Goal: Task Accomplishment & Management: Manage account settings

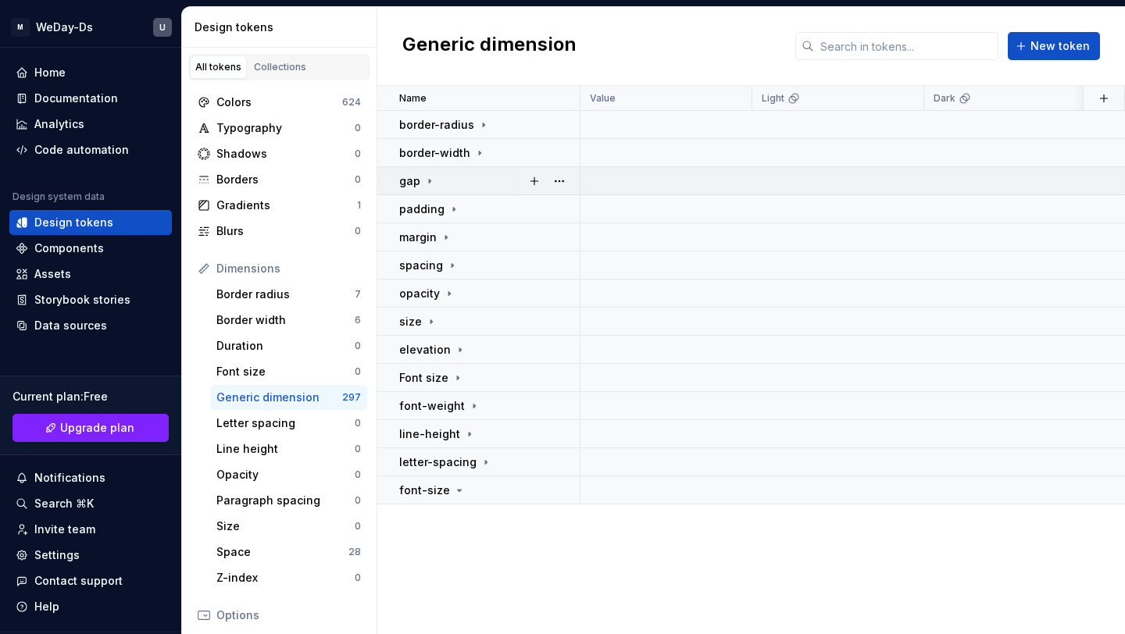
click at [424, 178] on icon at bounding box center [430, 181] width 13 height 13
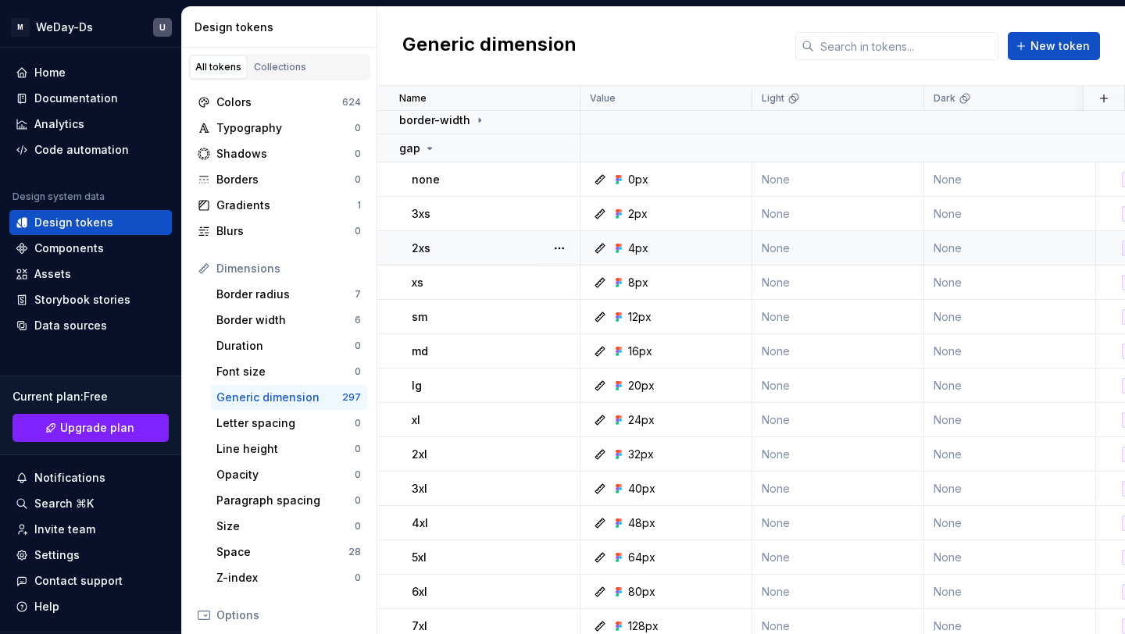
scroll to position [25, 0]
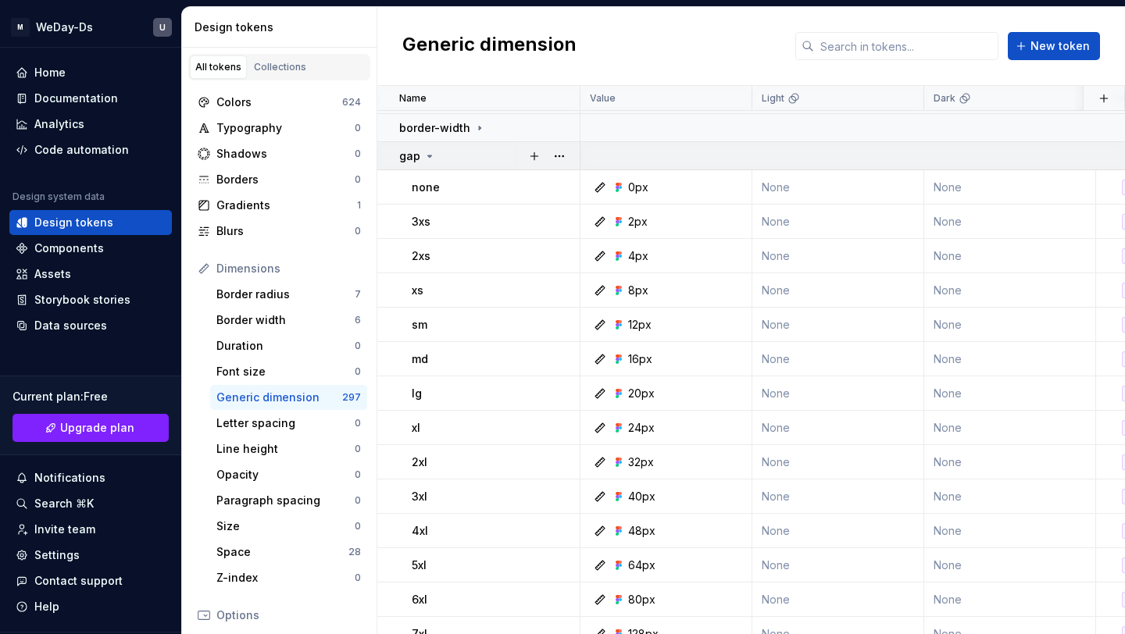
click at [428, 155] on icon at bounding box center [430, 156] width 4 height 2
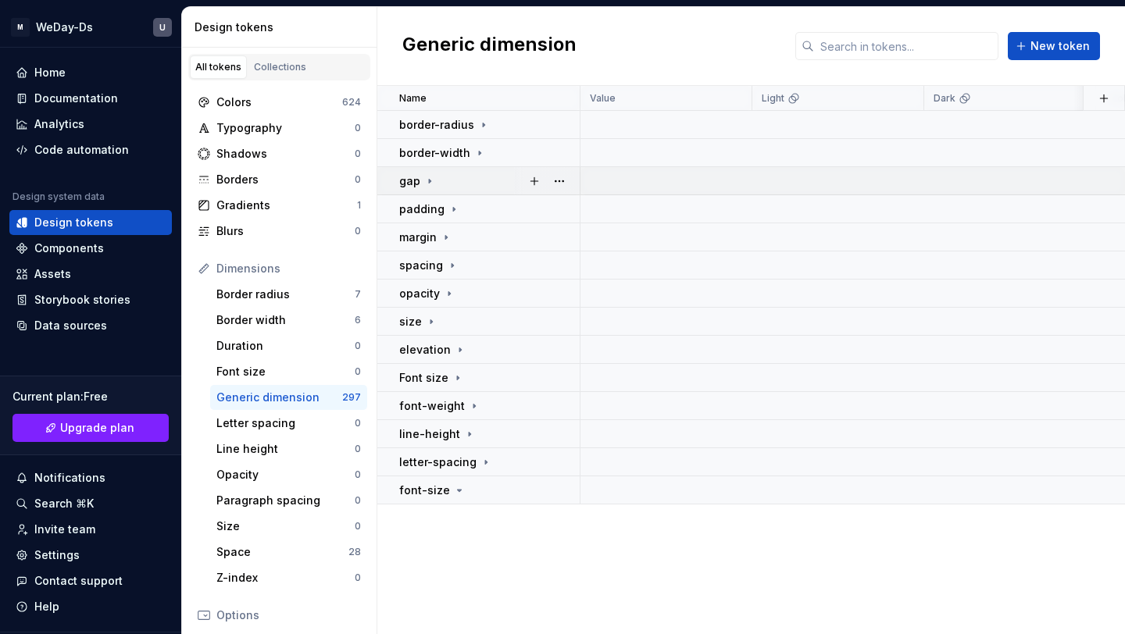
scroll to position [0, 0]
click at [458, 208] on div "padding" at bounding box center [489, 210] width 180 height 16
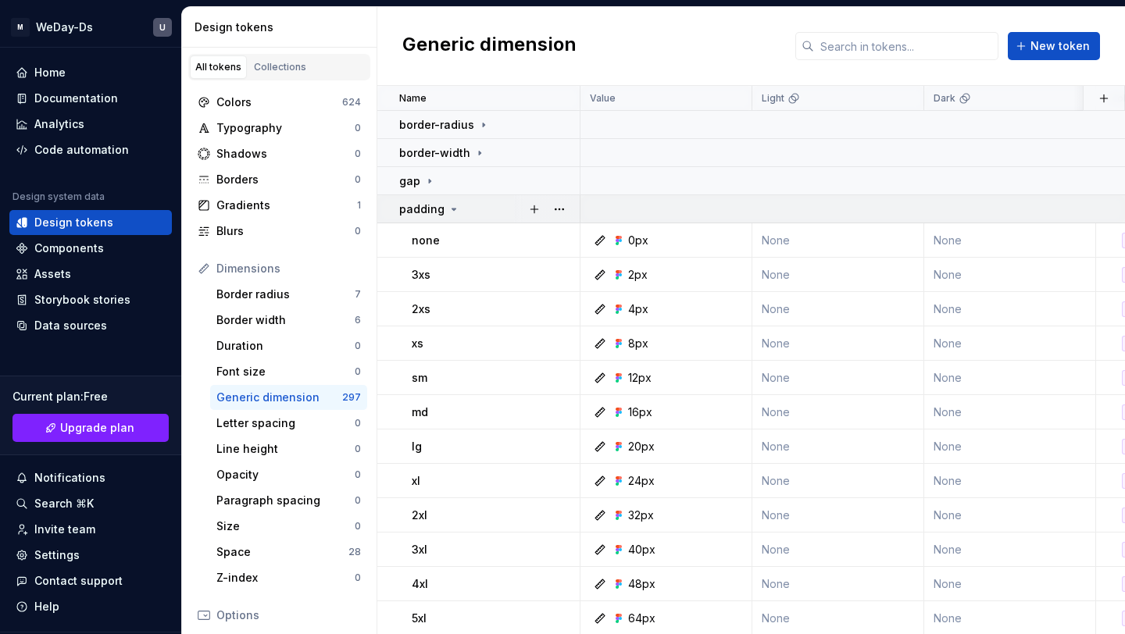
click at [458, 208] on div "padding" at bounding box center [489, 210] width 180 height 16
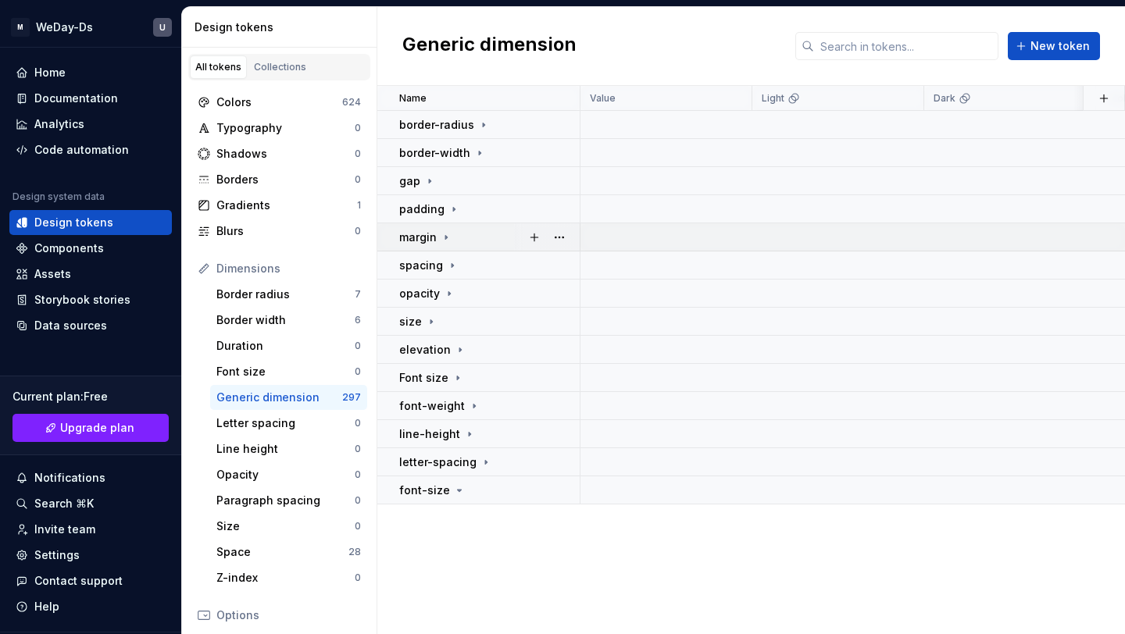
click at [446, 241] on icon at bounding box center [446, 237] width 13 height 13
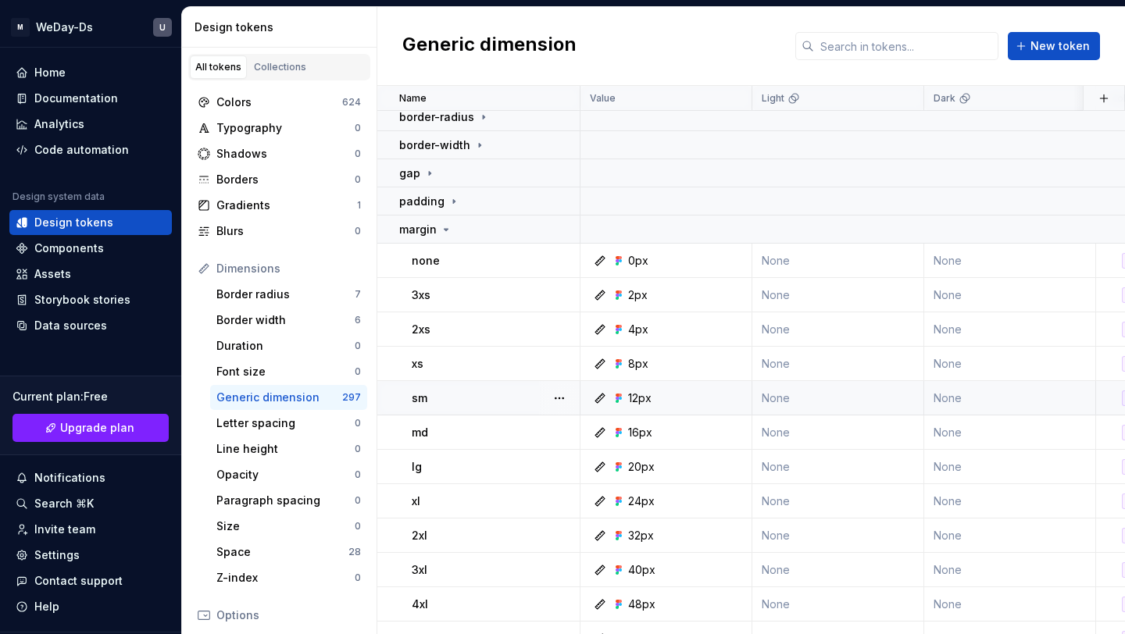
scroll to position [1, 0]
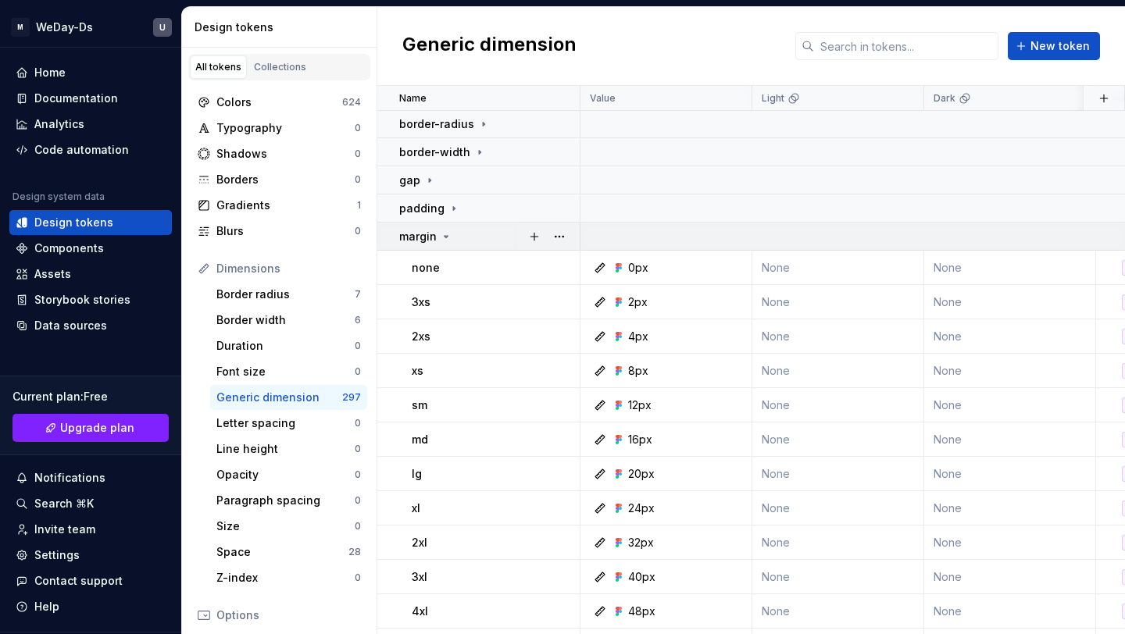
click at [445, 234] on icon at bounding box center [446, 237] width 13 height 13
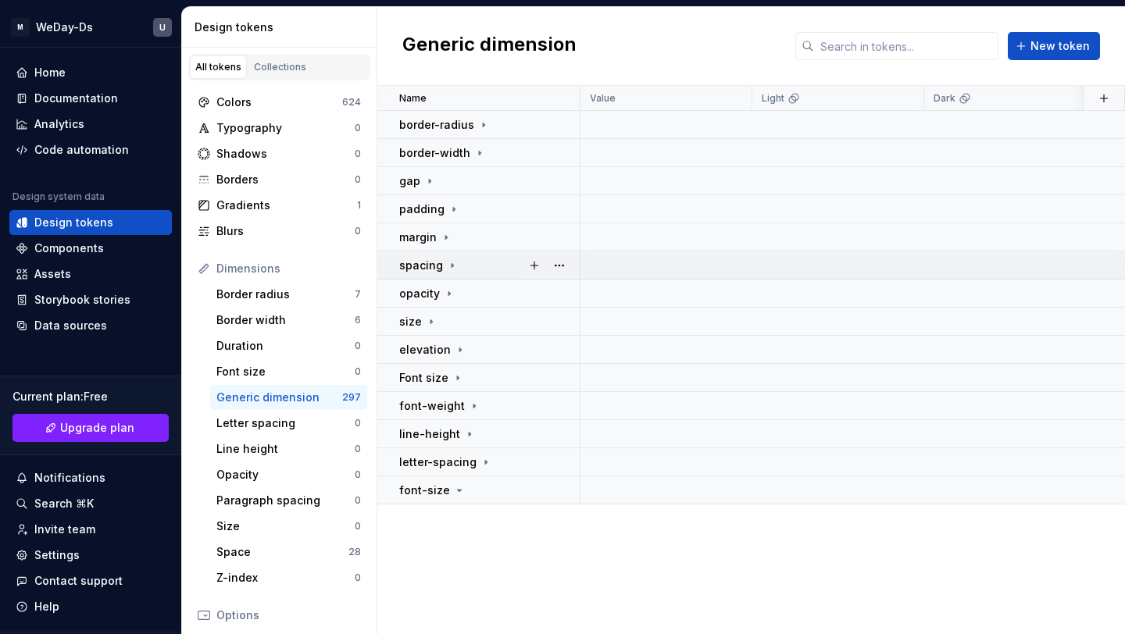
click at [452, 264] on icon at bounding box center [453, 265] width 2 height 4
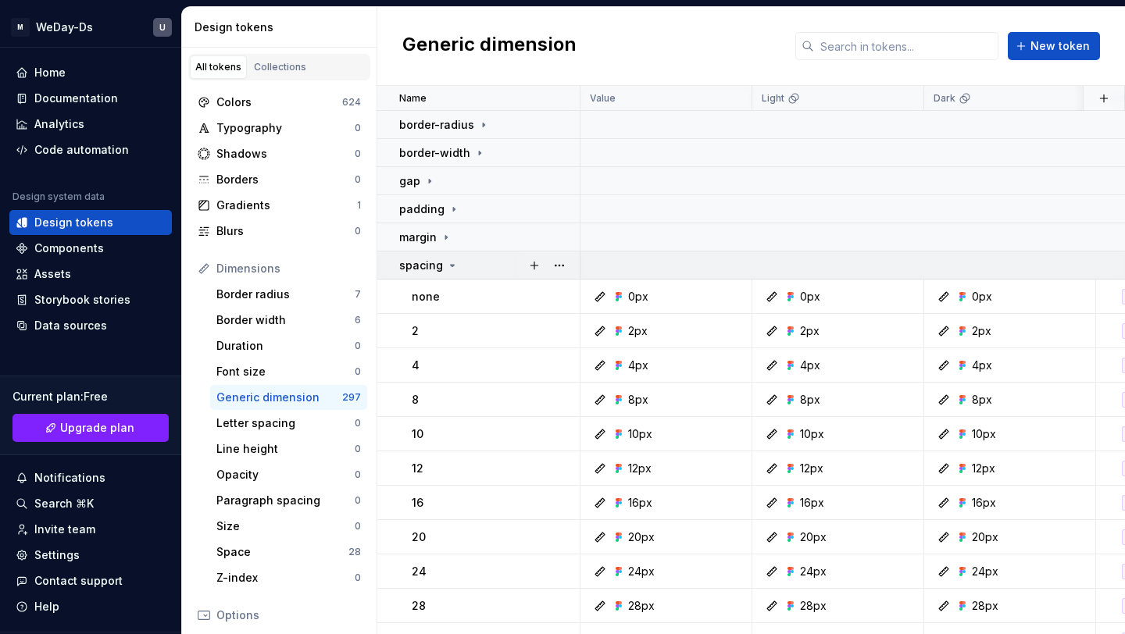
click at [451, 265] on icon at bounding box center [453, 266] width 4 height 2
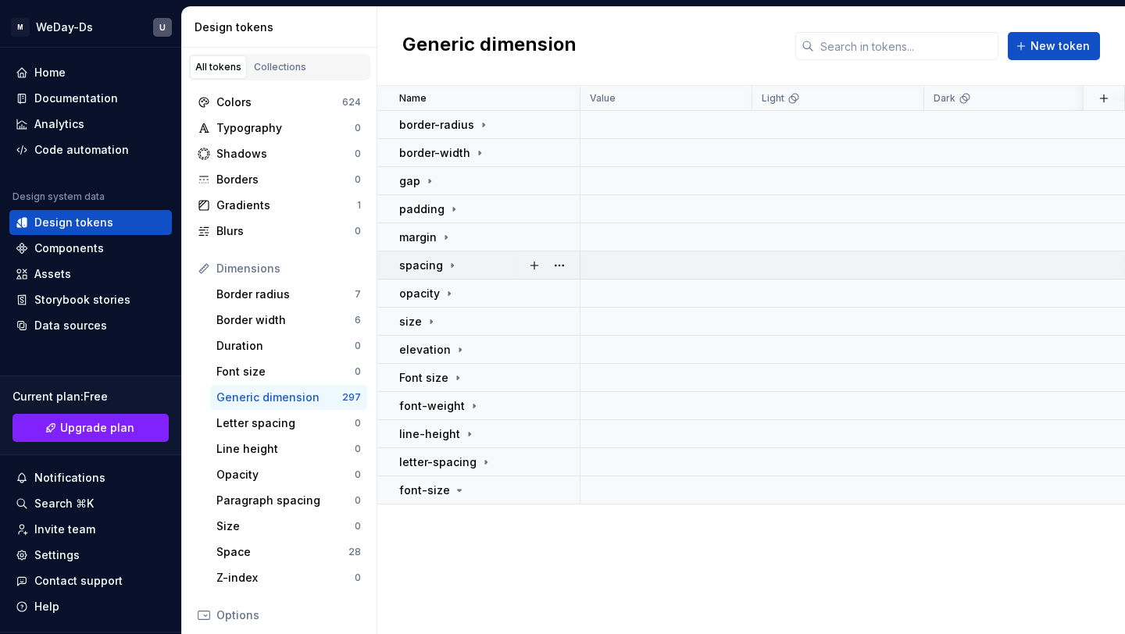
click at [452, 265] on icon at bounding box center [453, 265] width 2 height 4
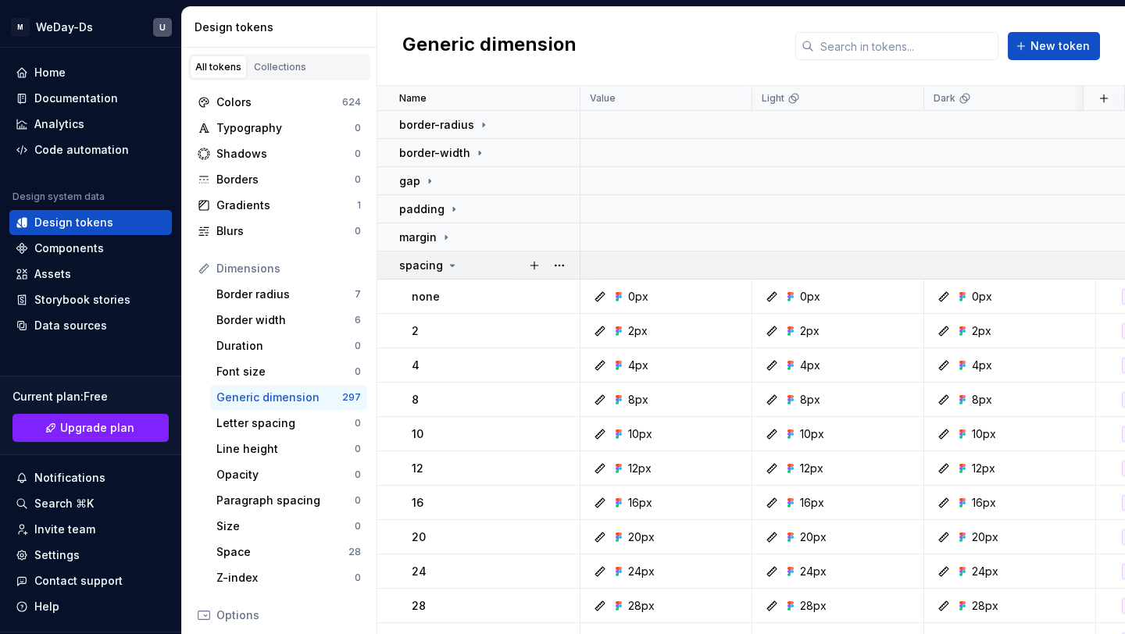
click at [451, 265] on icon at bounding box center [453, 266] width 4 height 2
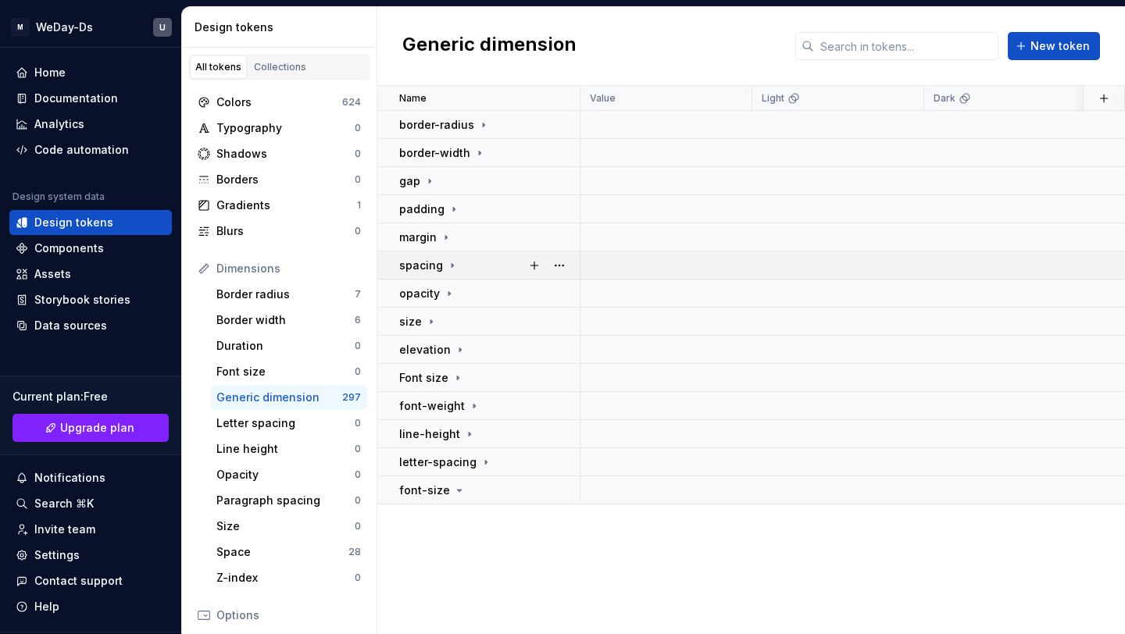
click at [452, 265] on icon at bounding box center [453, 265] width 2 height 4
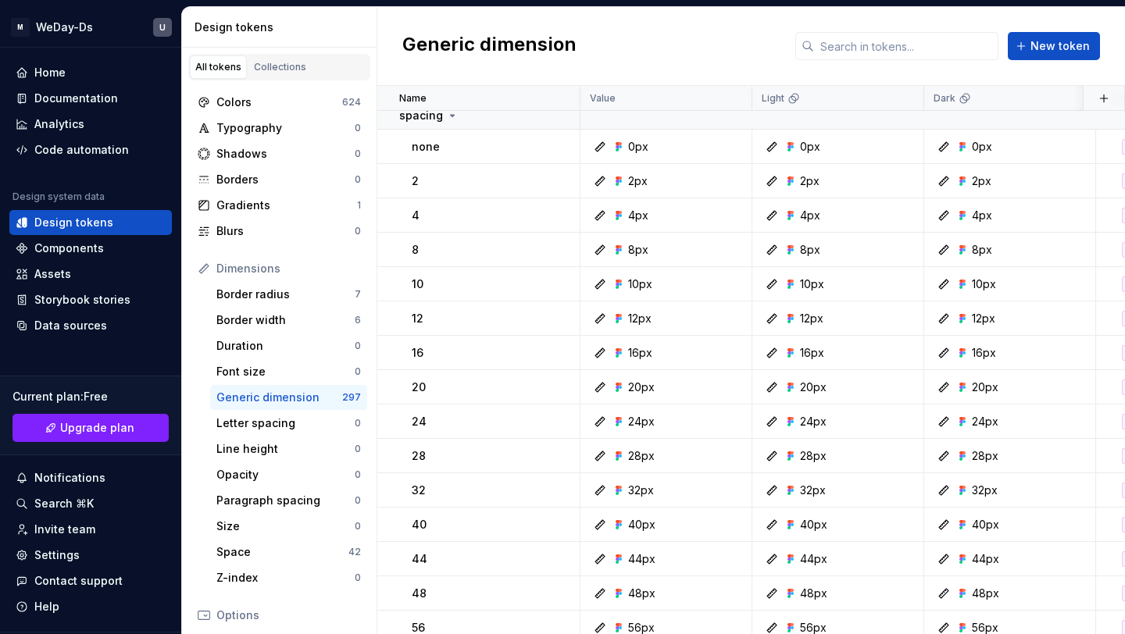
scroll to position [93, 0]
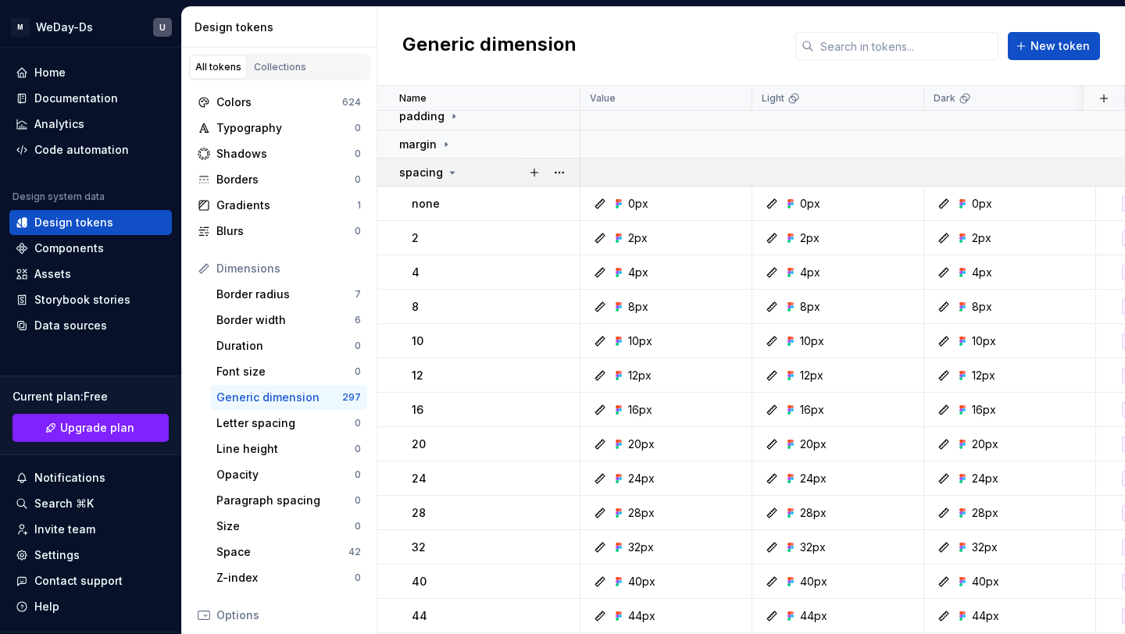
click at [450, 175] on icon at bounding box center [452, 172] width 13 height 13
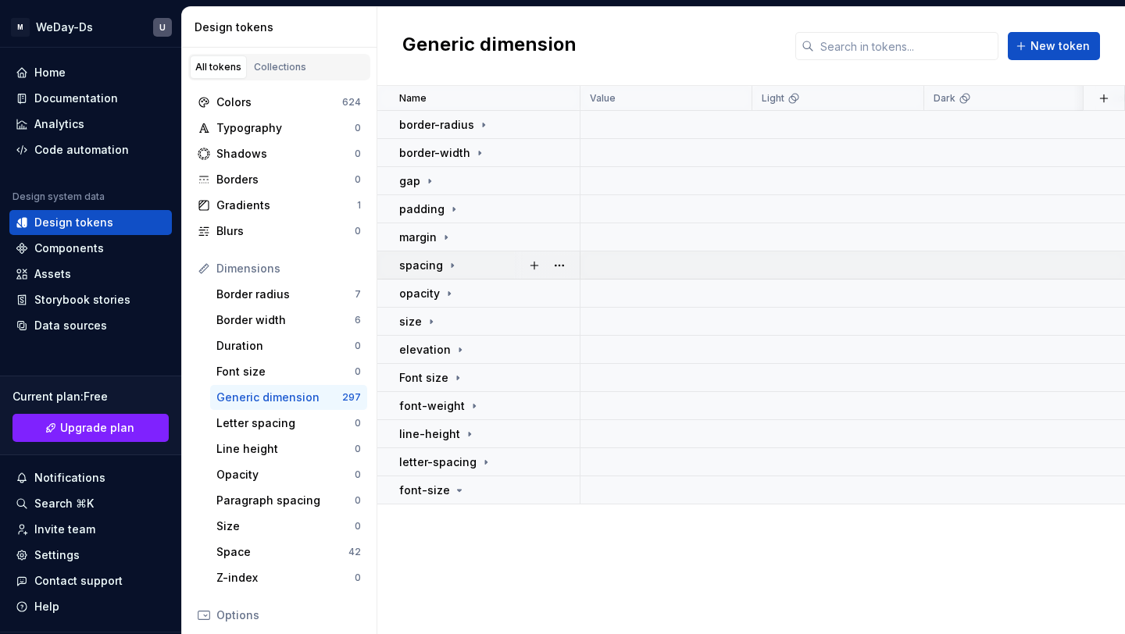
scroll to position [0, 0]
click at [452, 288] on icon at bounding box center [449, 294] width 13 height 13
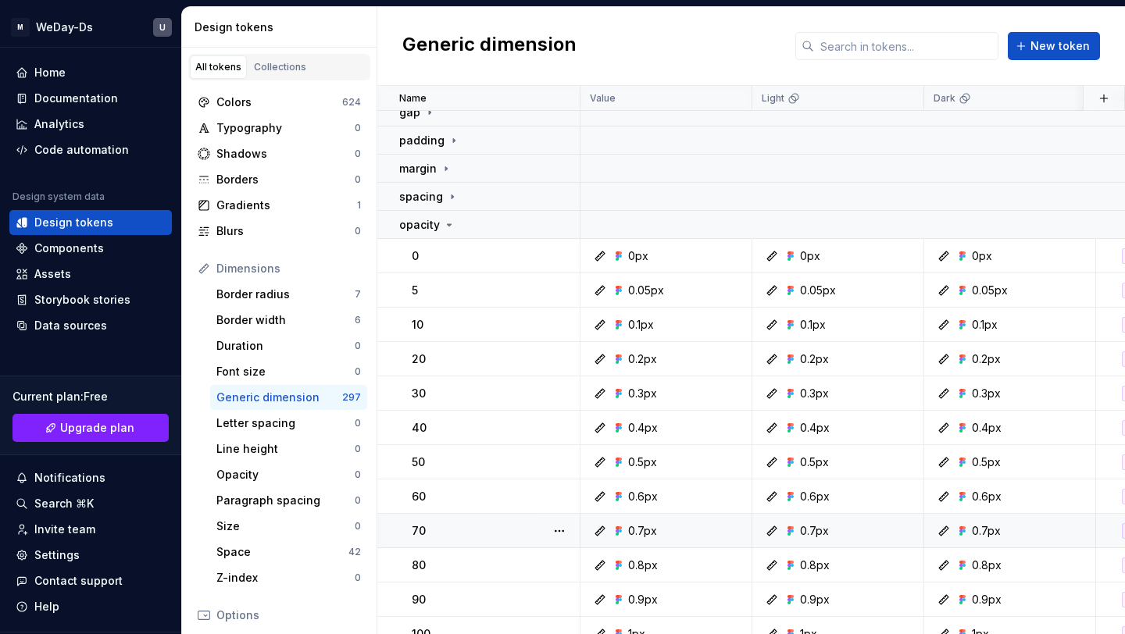
scroll to position [63, 0]
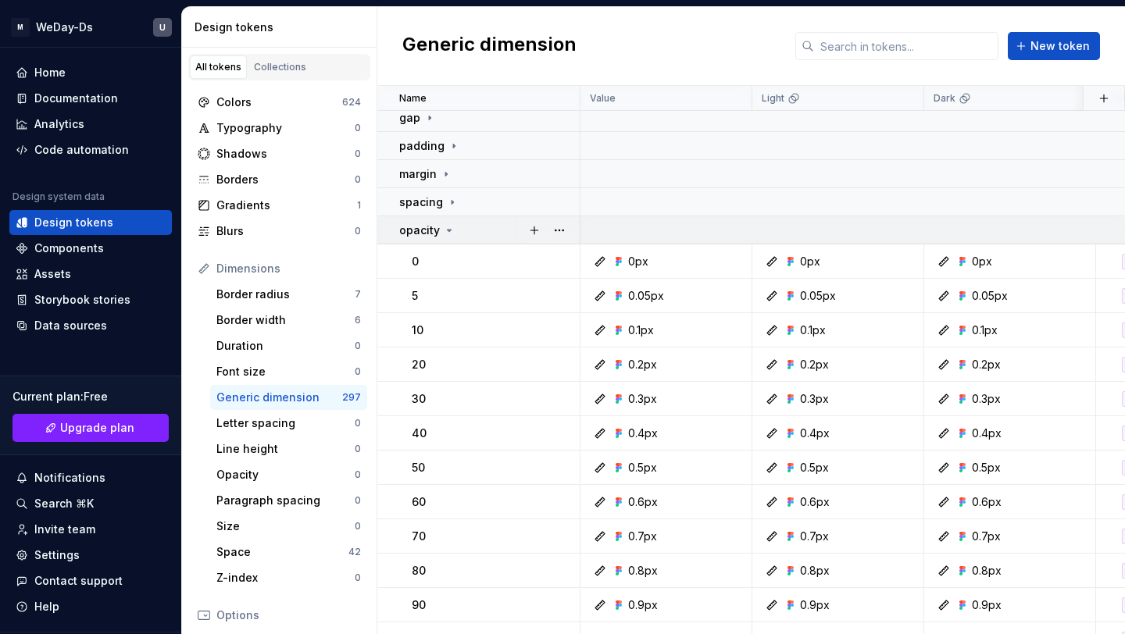
click at [446, 234] on icon at bounding box center [449, 230] width 13 height 13
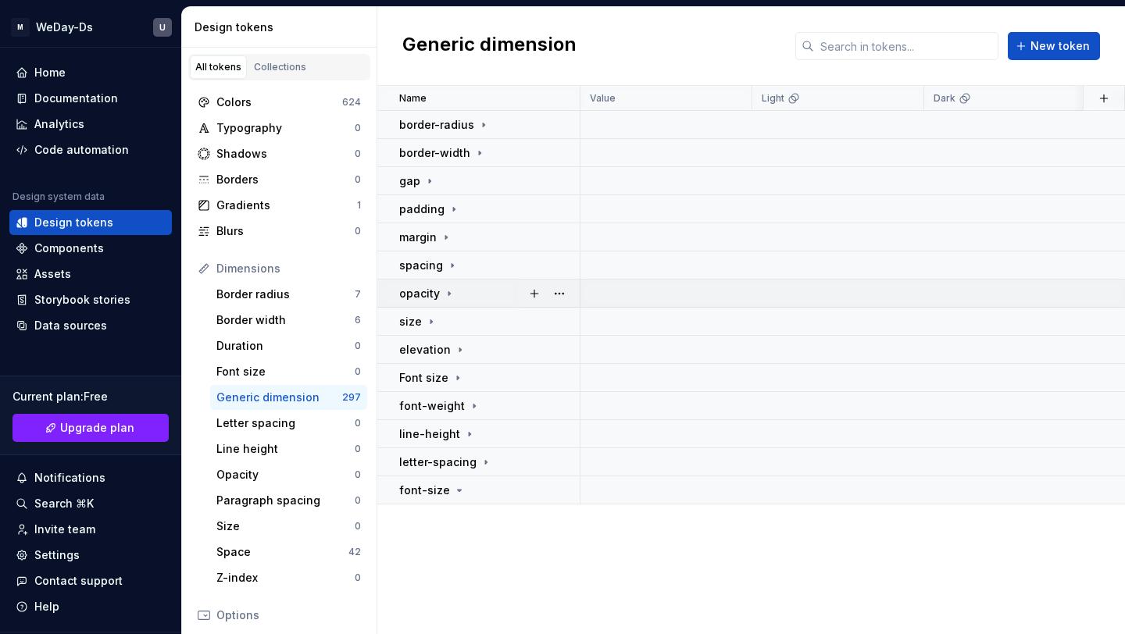
scroll to position [0, 0]
click at [429, 316] on icon at bounding box center [431, 322] width 13 height 13
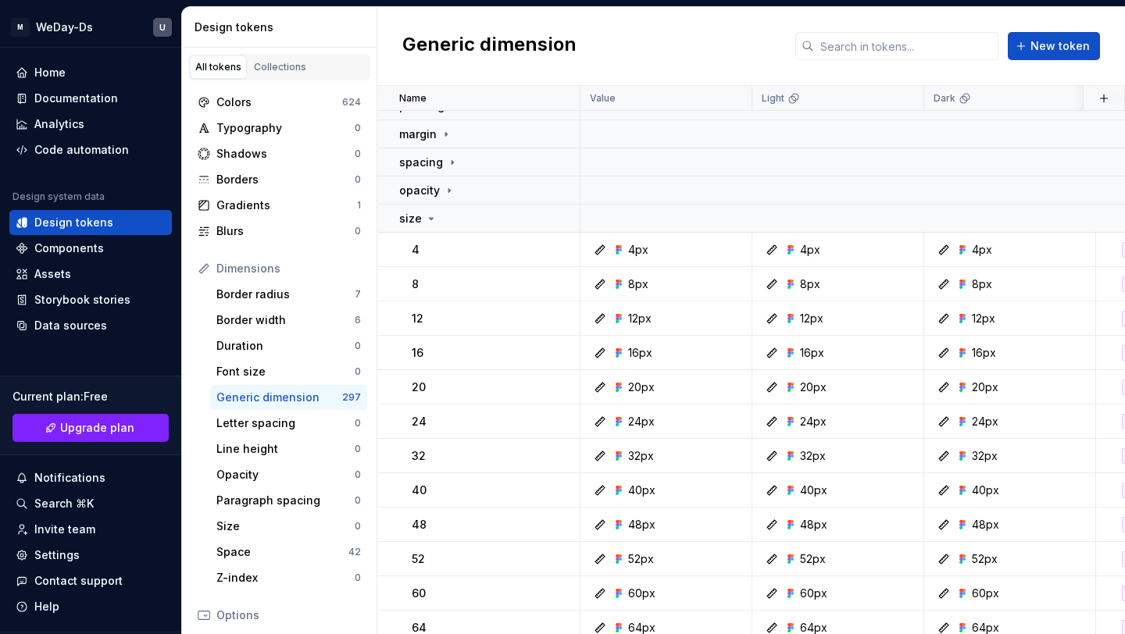
scroll to position [81, 0]
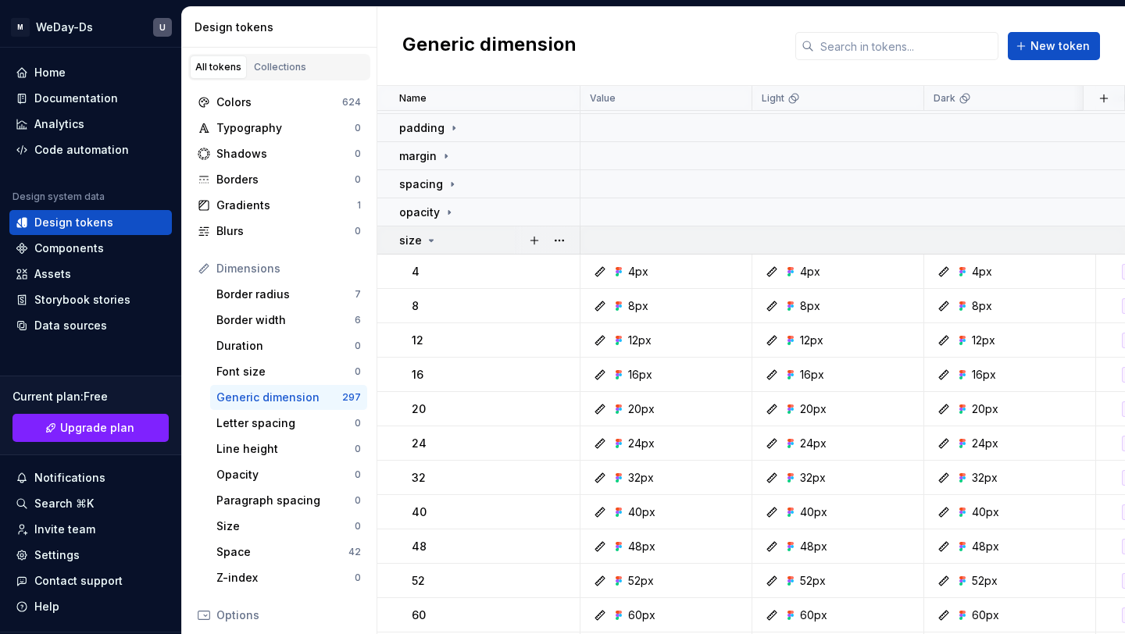
click at [433, 238] on icon at bounding box center [431, 240] width 13 height 13
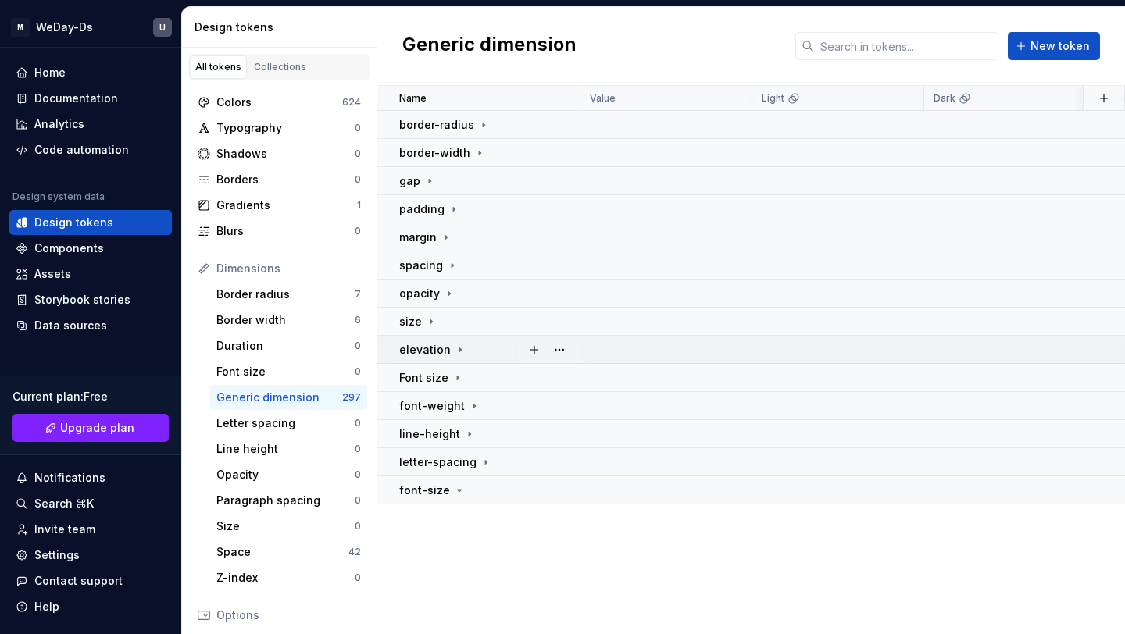
click at [459, 351] on icon at bounding box center [460, 350] width 13 height 13
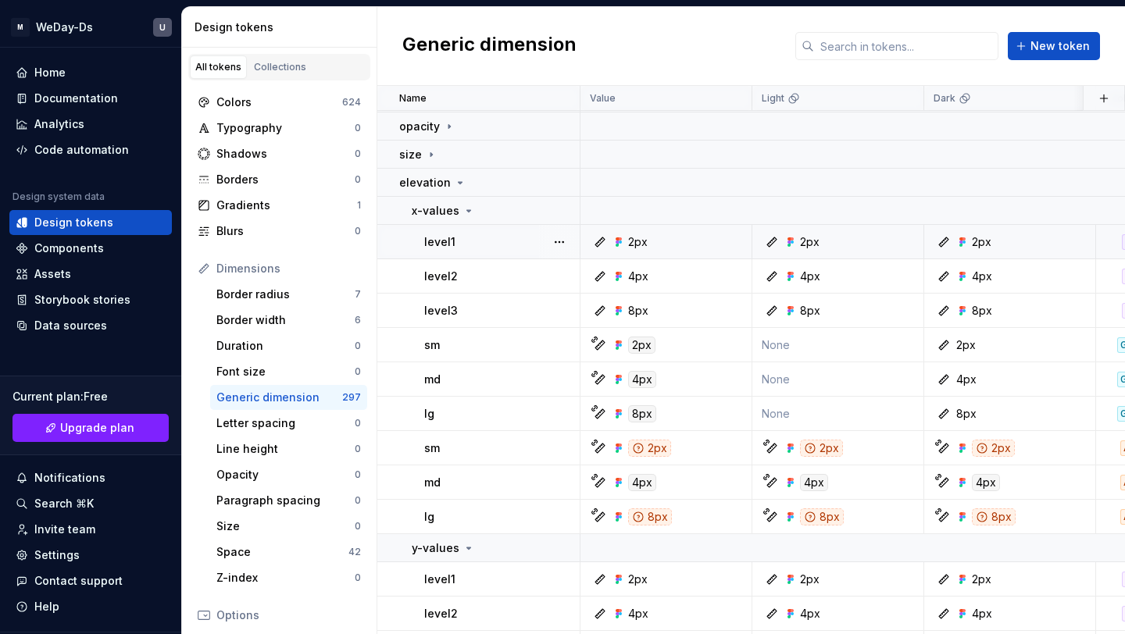
scroll to position [173, 0]
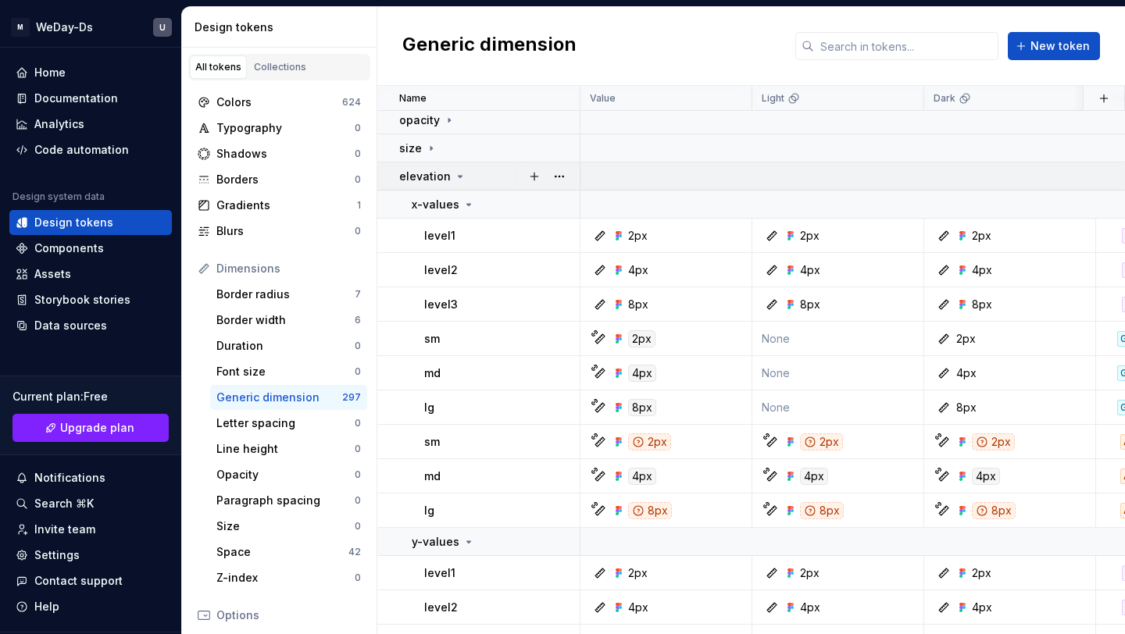
click at [458, 173] on icon at bounding box center [460, 176] width 13 height 13
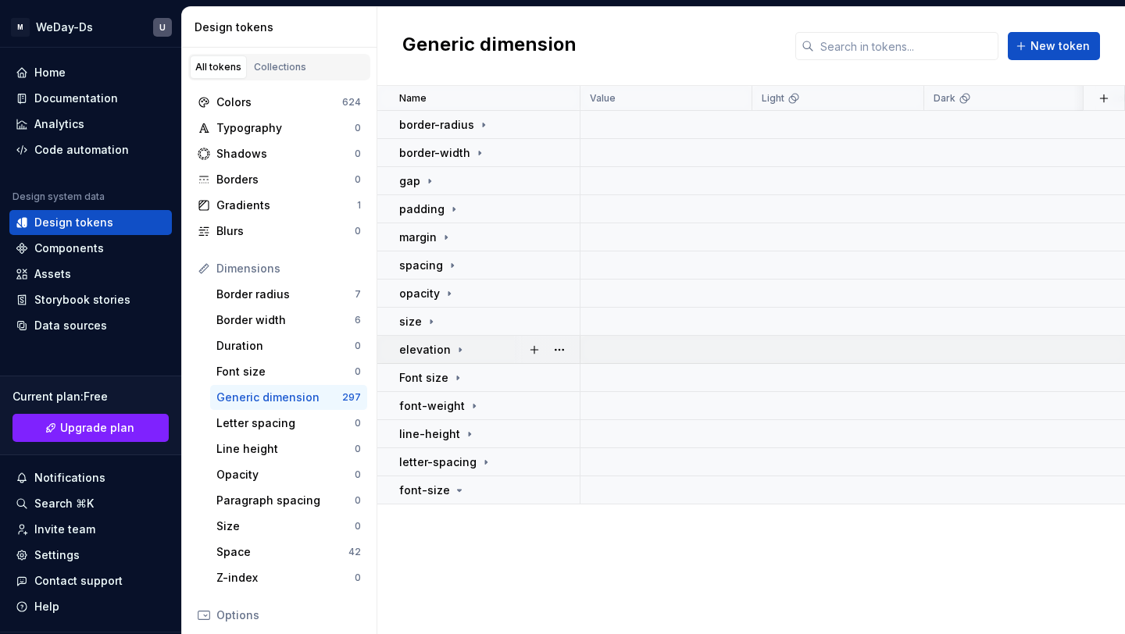
scroll to position [0, 0]
click at [452, 375] on icon at bounding box center [458, 378] width 13 height 13
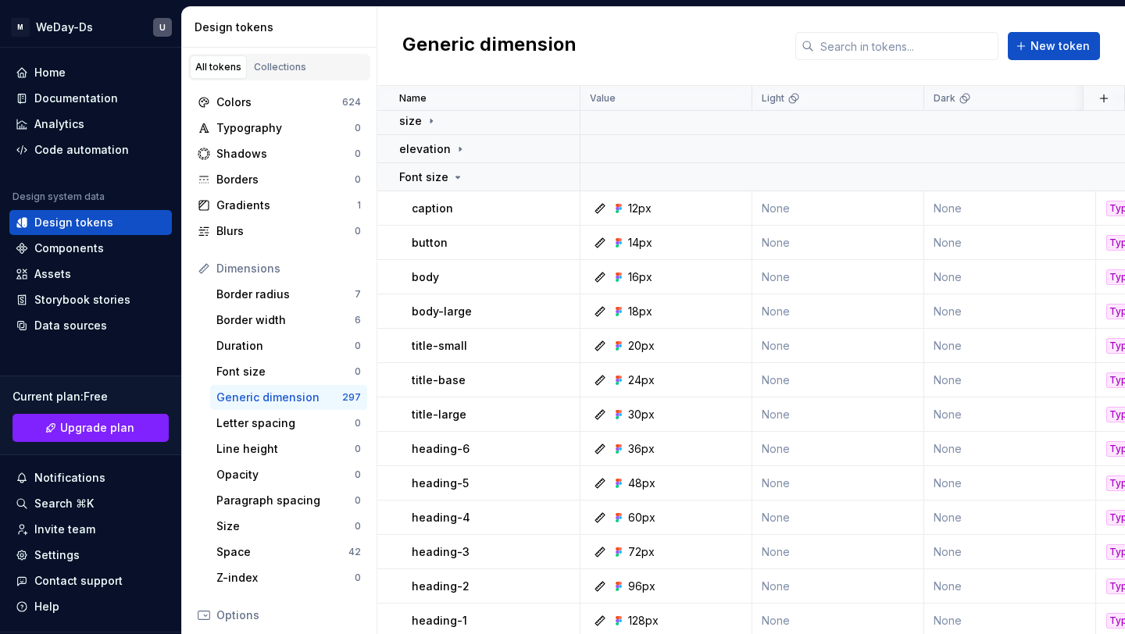
scroll to position [194, 0]
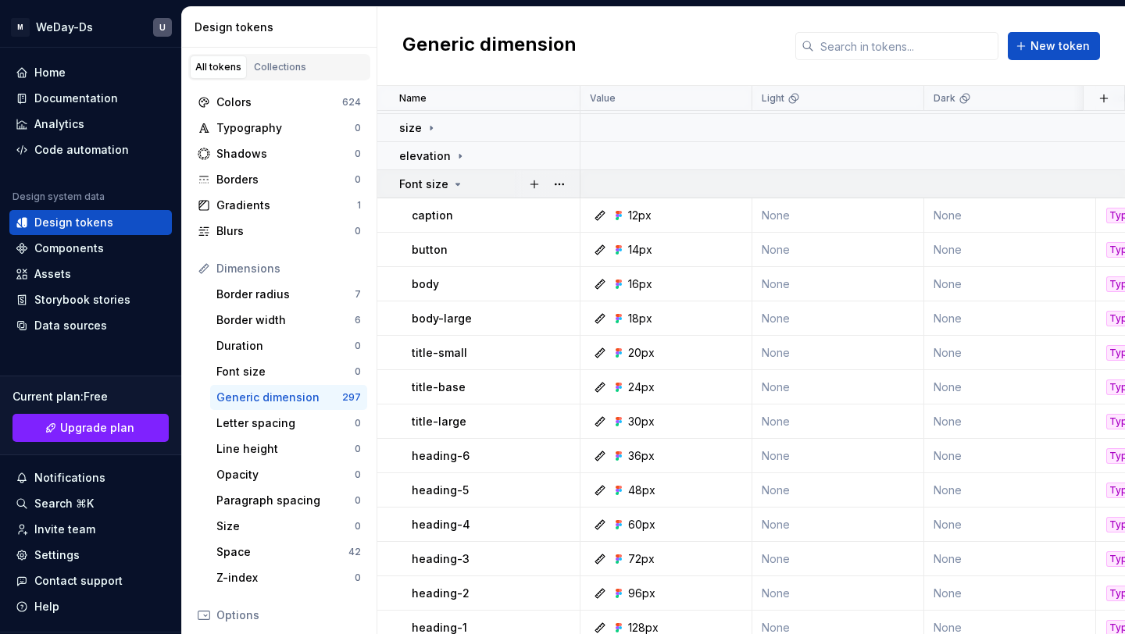
click at [456, 181] on icon at bounding box center [458, 184] width 13 height 13
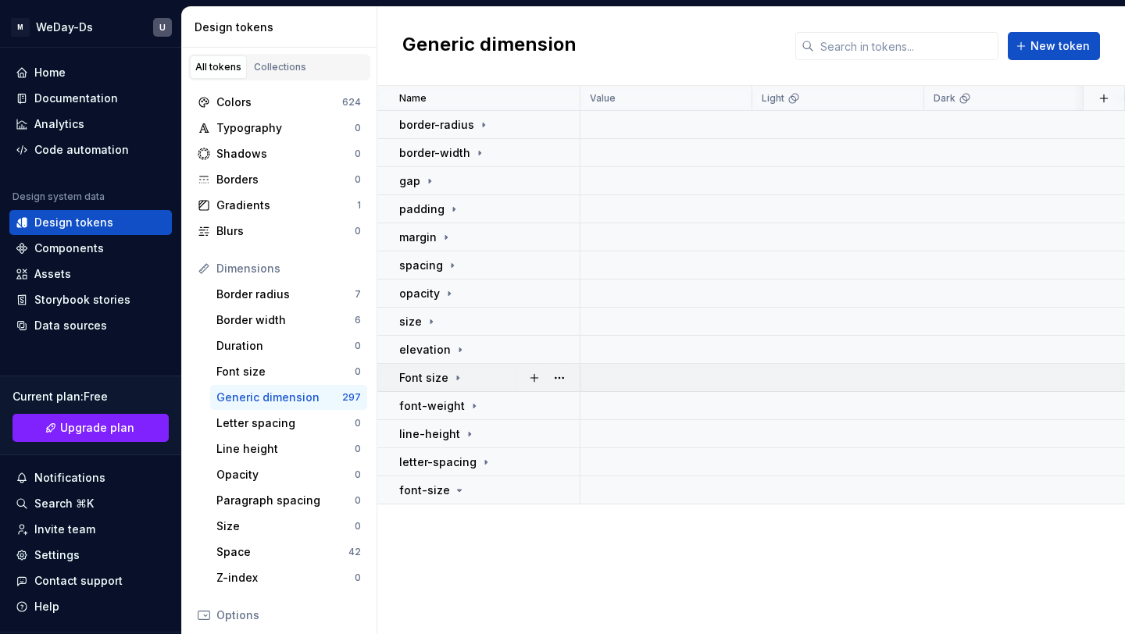
scroll to position [0, 0]
click at [468, 401] on icon at bounding box center [474, 406] width 13 height 13
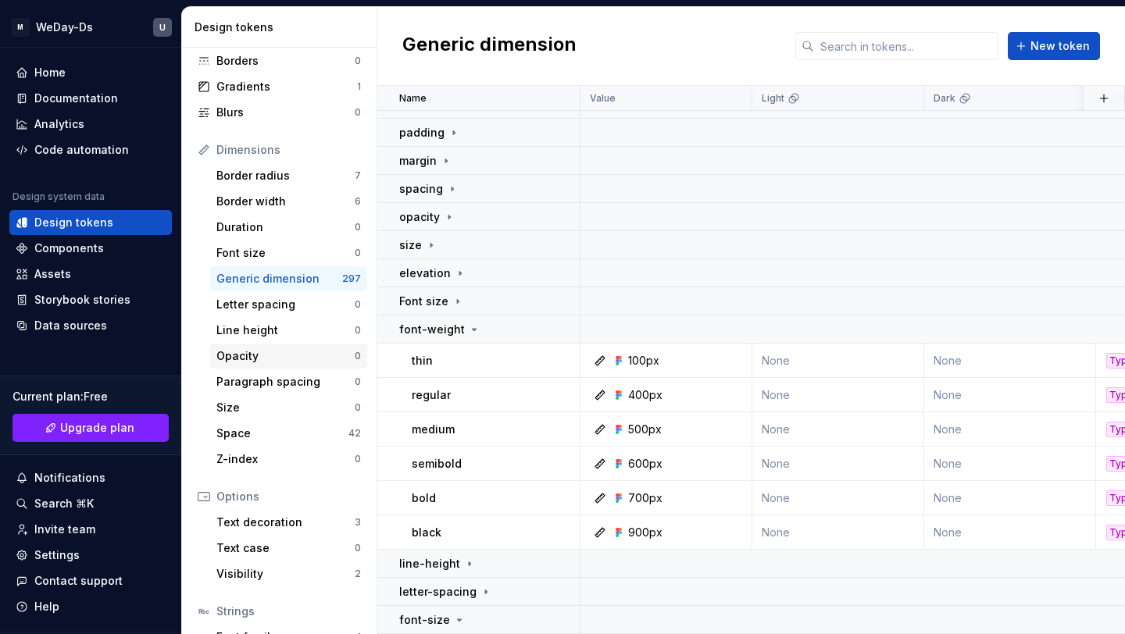
scroll to position [221, 0]
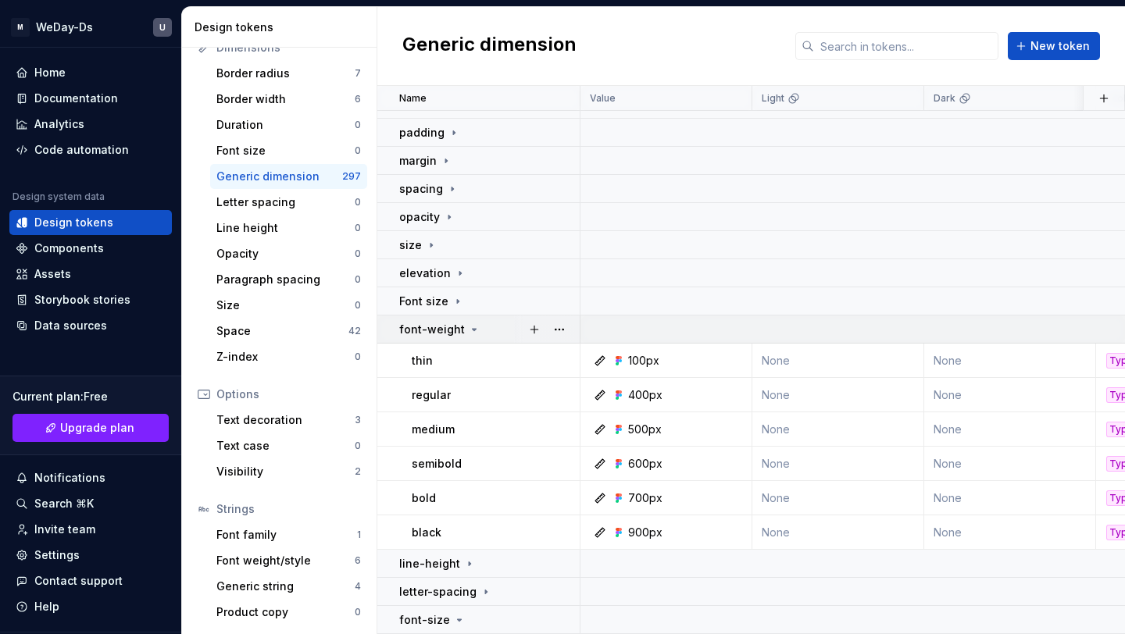
click at [473, 330] on icon at bounding box center [475, 330] width 4 height 2
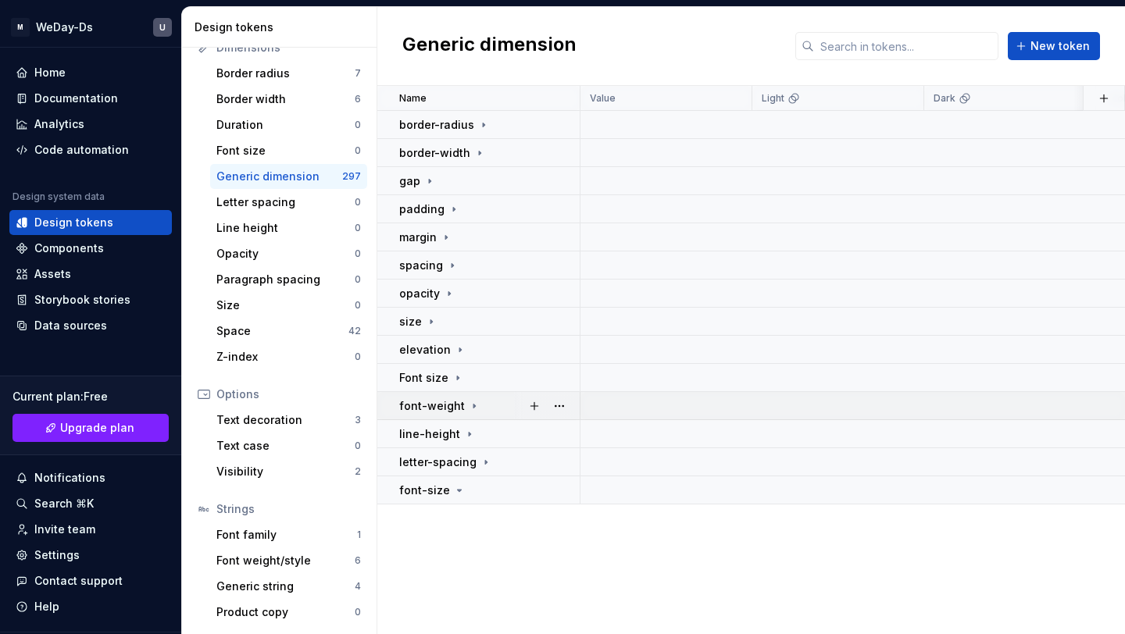
scroll to position [0, 0]
click at [470, 409] on icon at bounding box center [474, 406] width 13 height 13
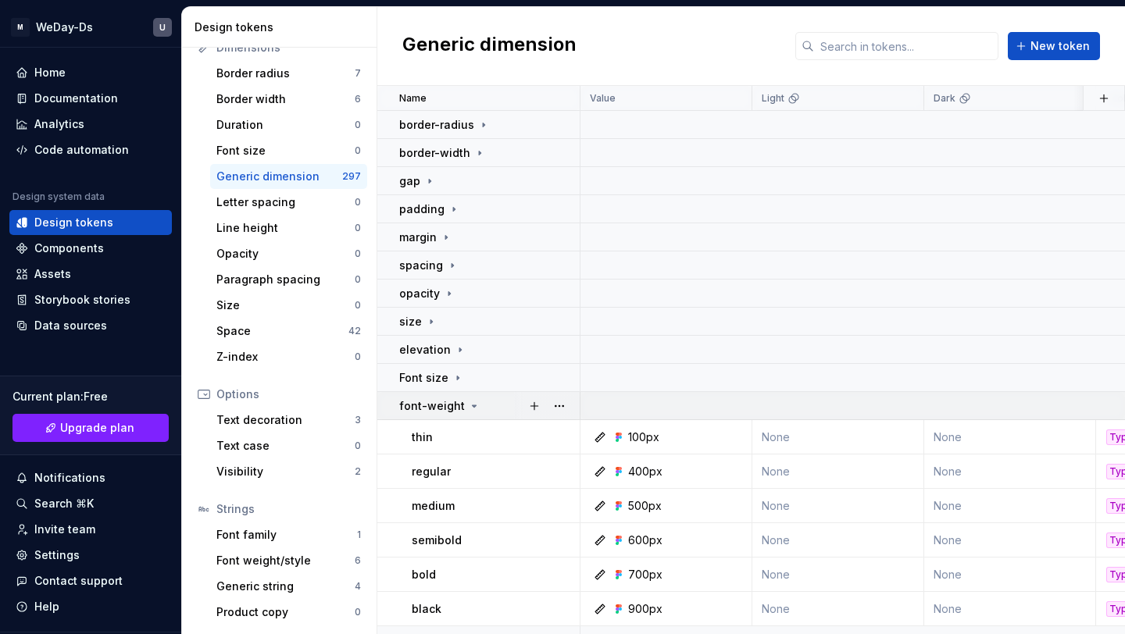
click at [470, 409] on icon at bounding box center [474, 406] width 13 height 13
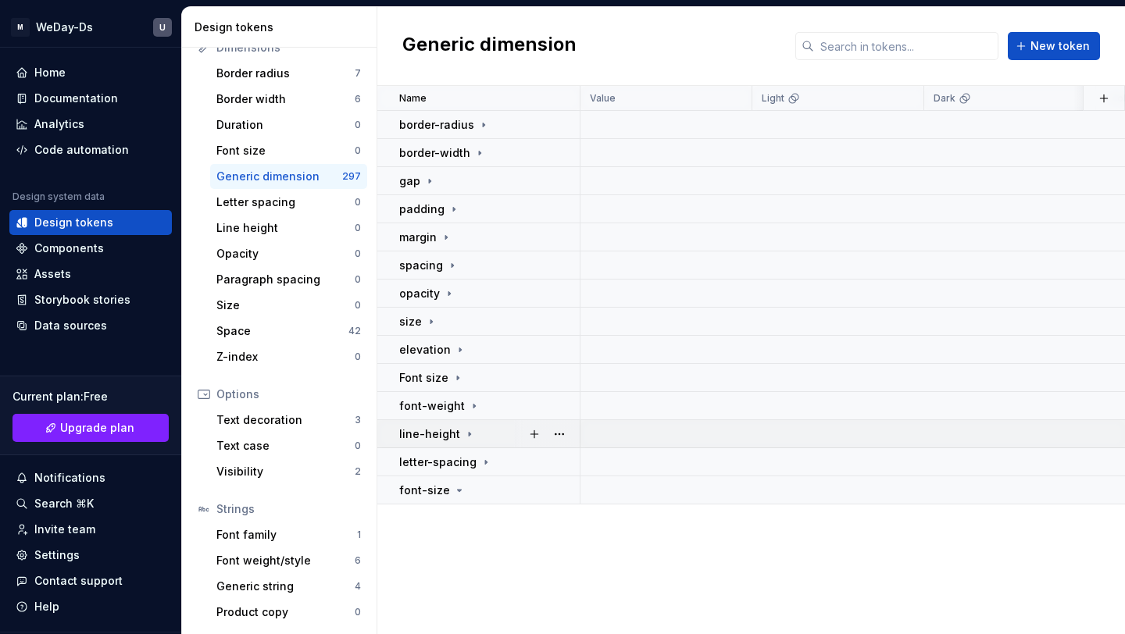
click at [470, 432] on icon at bounding box center [469, 434] width 13 height 13
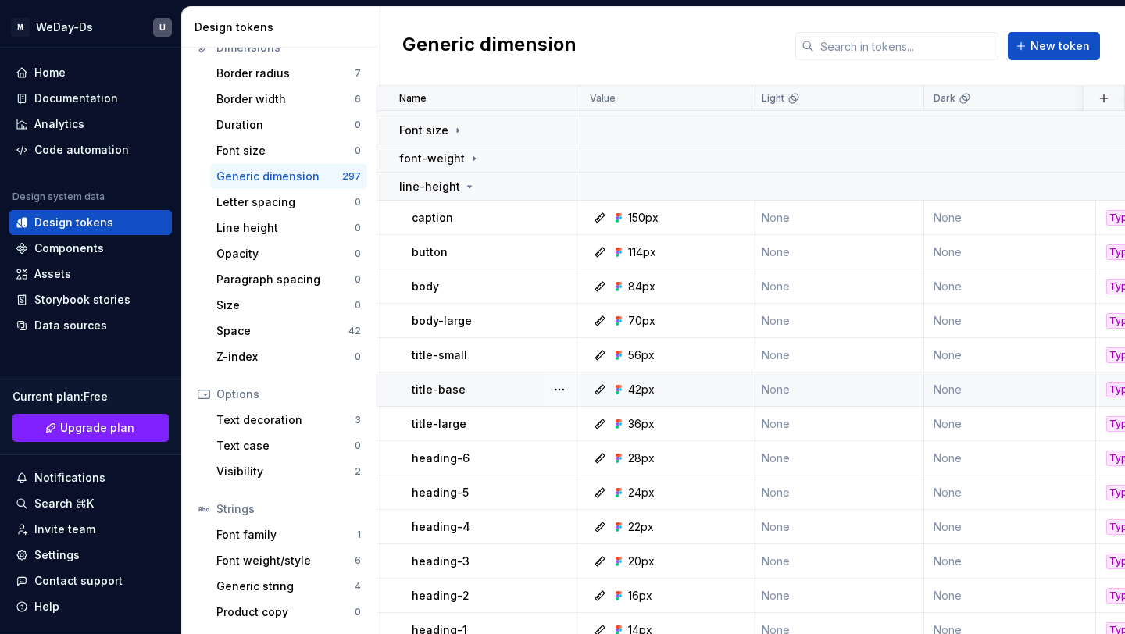
scroll to position [317, 0]
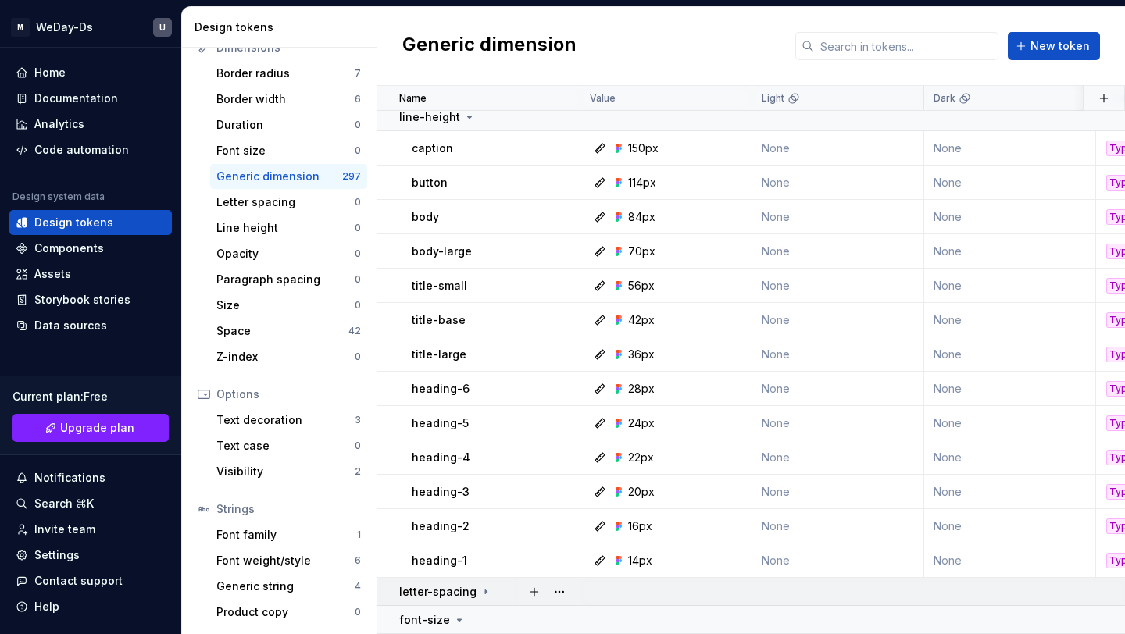
click at [480, 588] on icon at bounding box center [486, 592] width 13 height 13
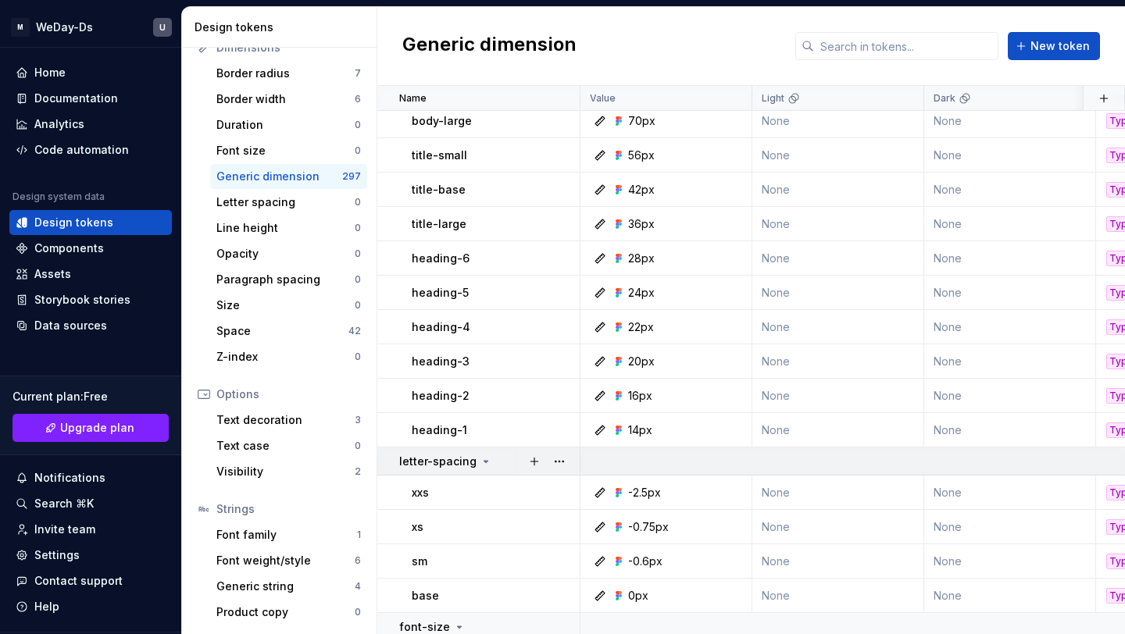
scroll to position [455, 0]
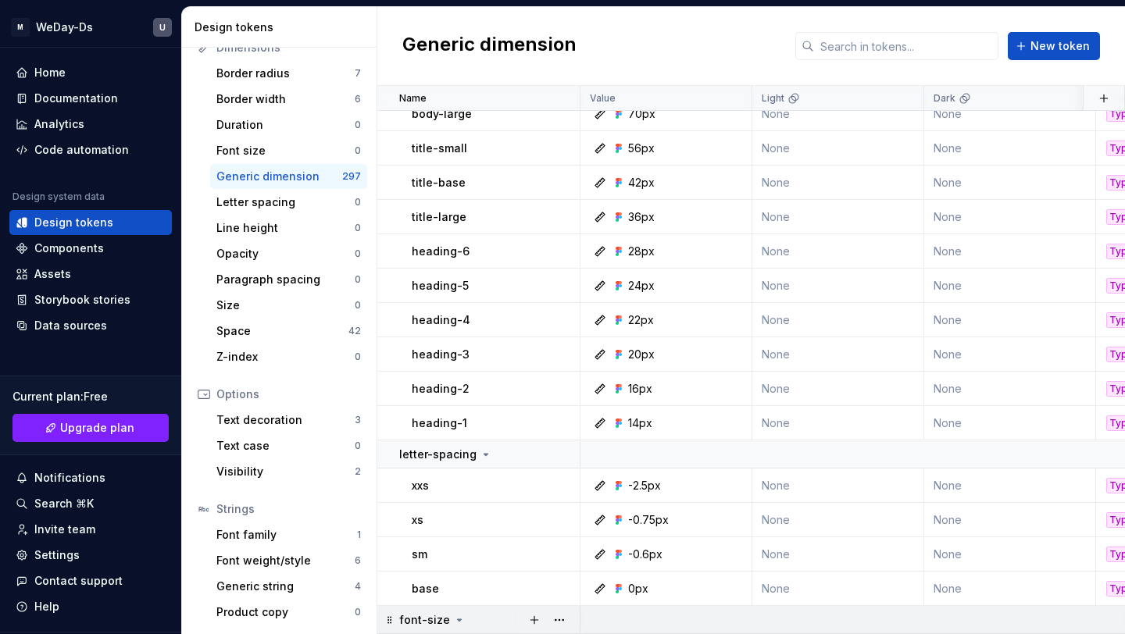
click at [457, 620] on icon at bounding box center [459, 620] width 13 height 13
click at [456, 605] on td "base" at bounding box center [478, 589] width 203 height 34
click at [456, 623] on icon at bounding box center [459, 620] width 13 height 13
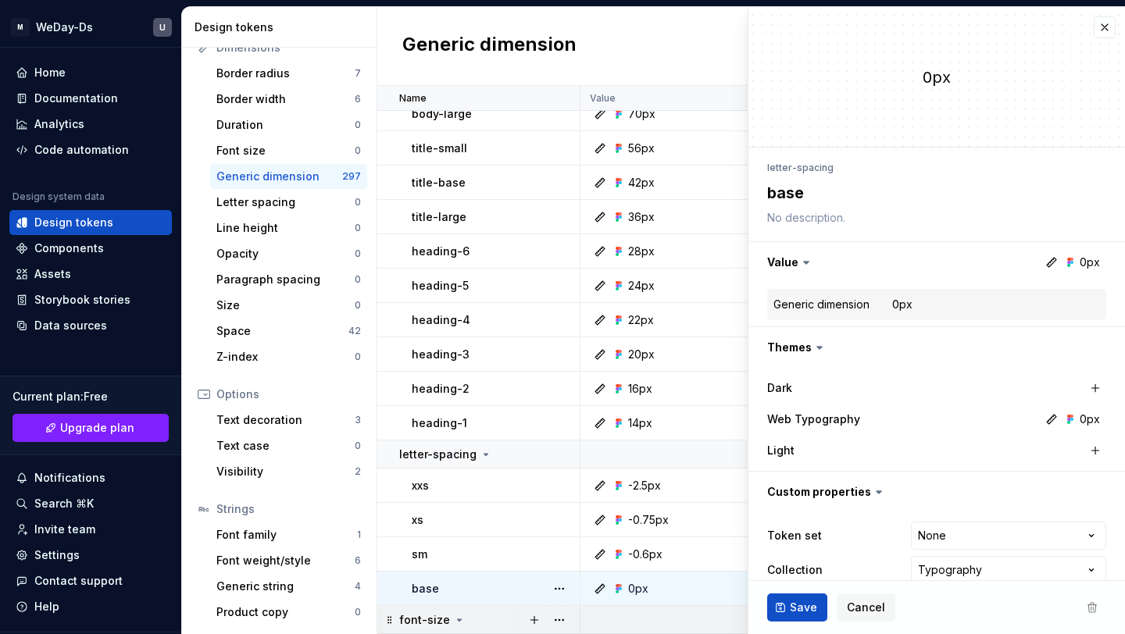
click at [463, 614] on div "font-size" at bounding box center [489, 621] width 180 height 16
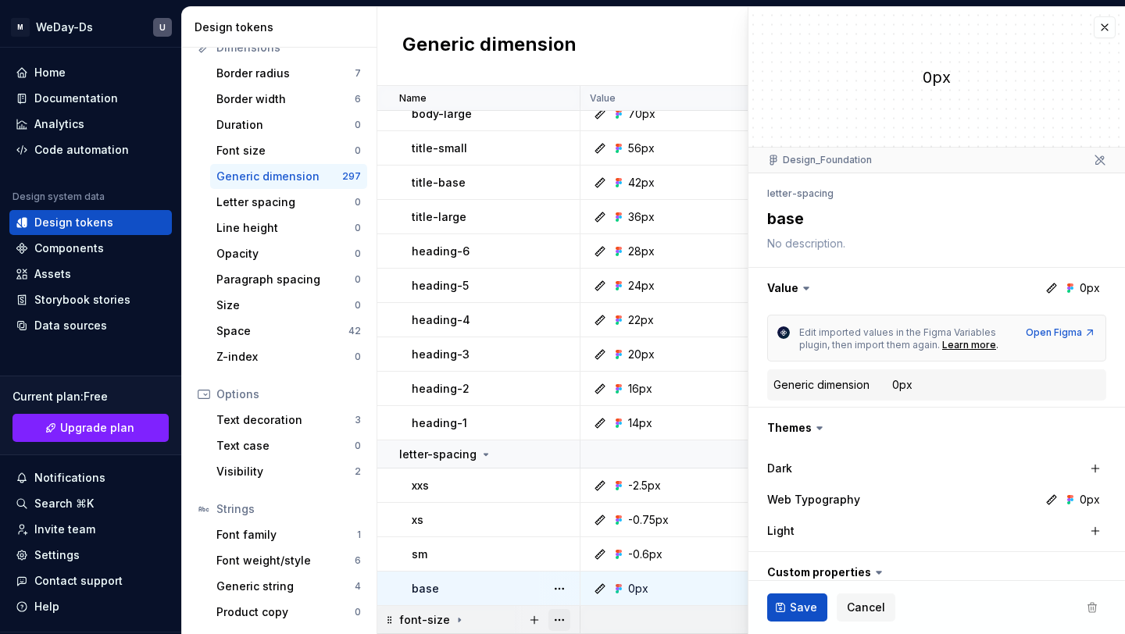
click at [553, 619] on button "button" at bounding box center [560, 620] width 22 height 22
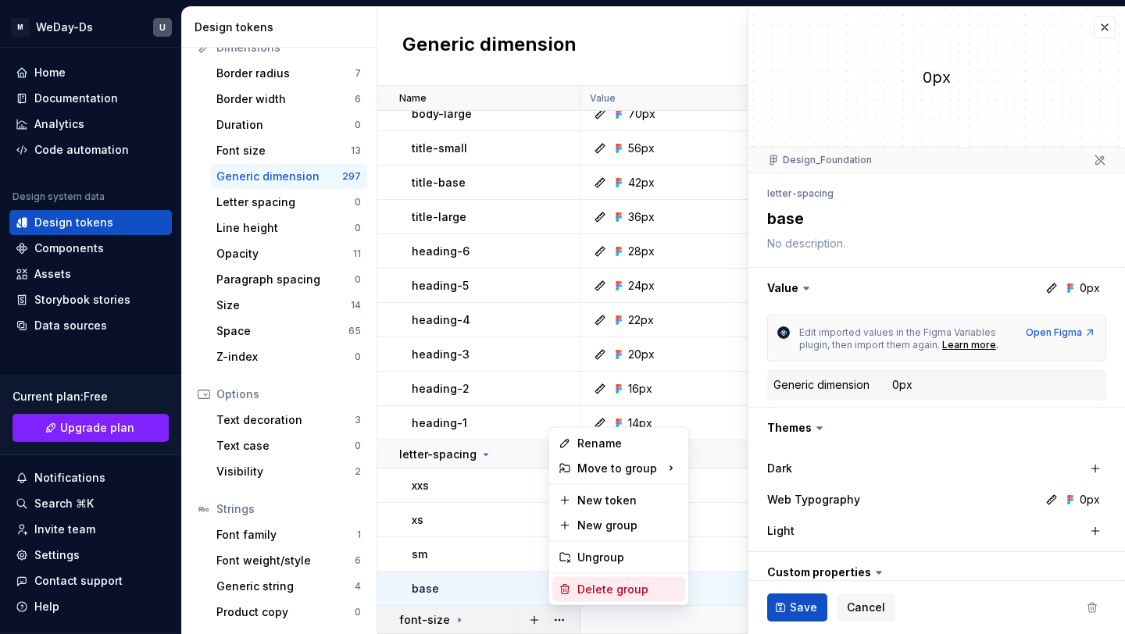
click at [583, 586] on div "Delete group" at bounding box center [628, 590] width 102 height 16
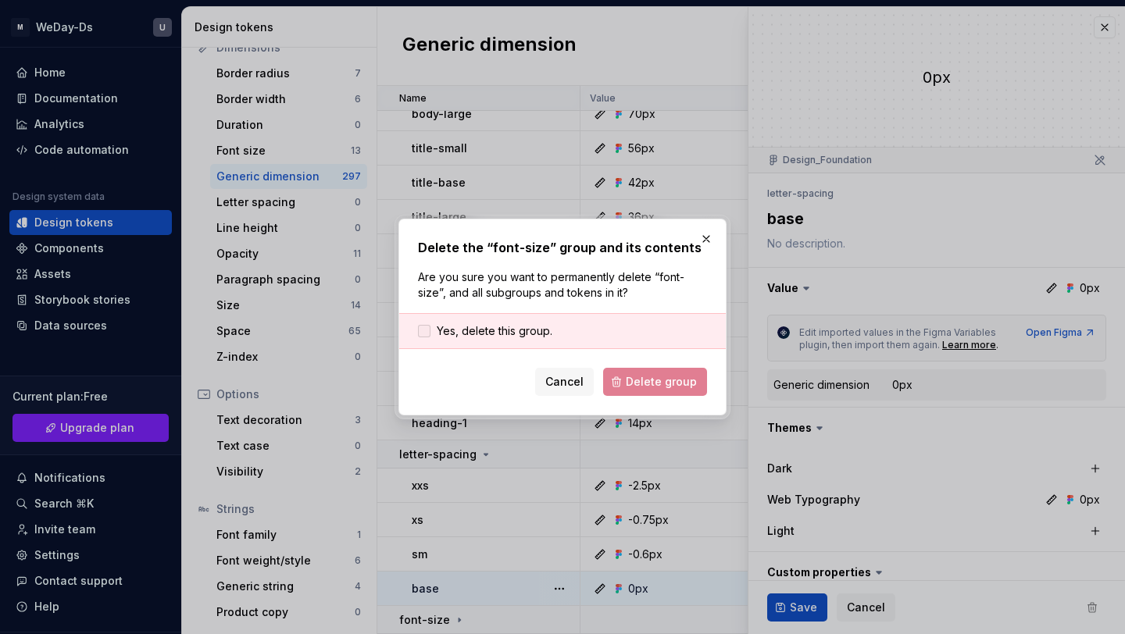
click at [535, 332] on span "Yes, delete this group." at bounding box center [495, 331] width 116 height 16
click at [644, 384] on span "Delete group" at bounding box center [661, 382] width 71 height 16
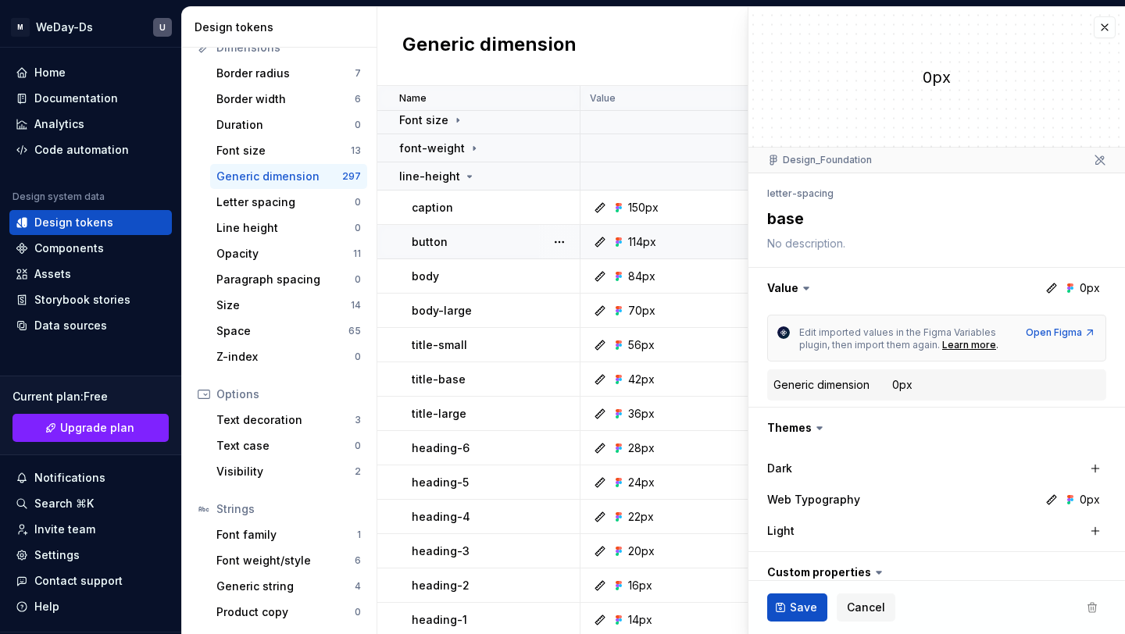
scroll to position [252, 0]
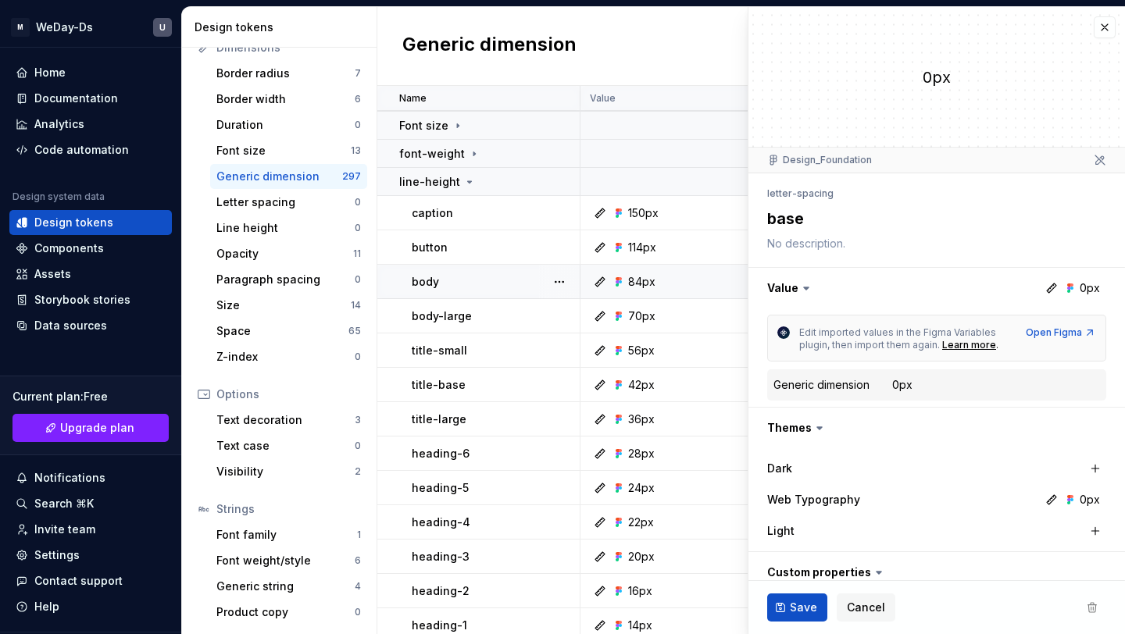
type textarea "*"
click at [467, 179] on icon at bounding box center [469, 182] width 13 height 13
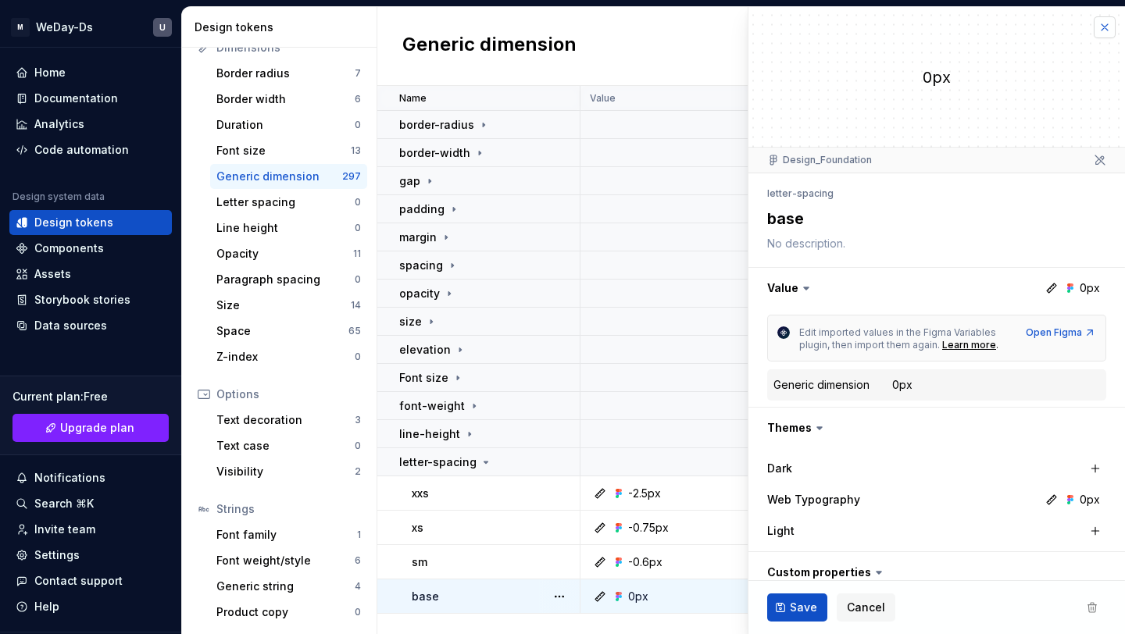
click at [1109, 26] on button "button" at bounding box center [1105, 27] width 22 height 22
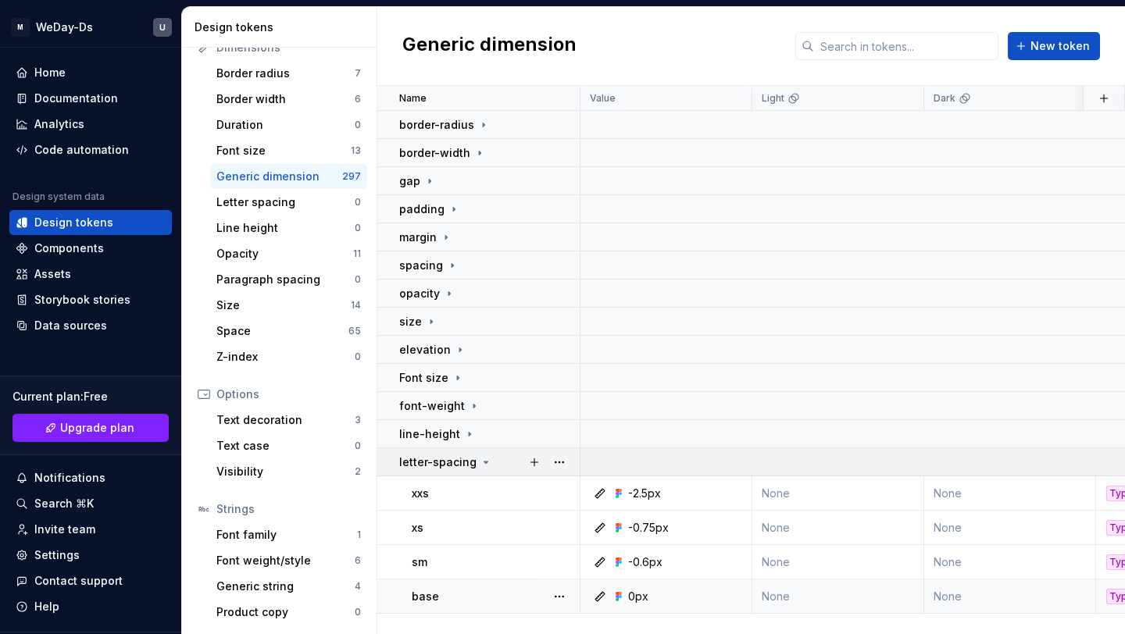
click at [480, 462] on icon at bounding box center [486, 462] width 13 height 13
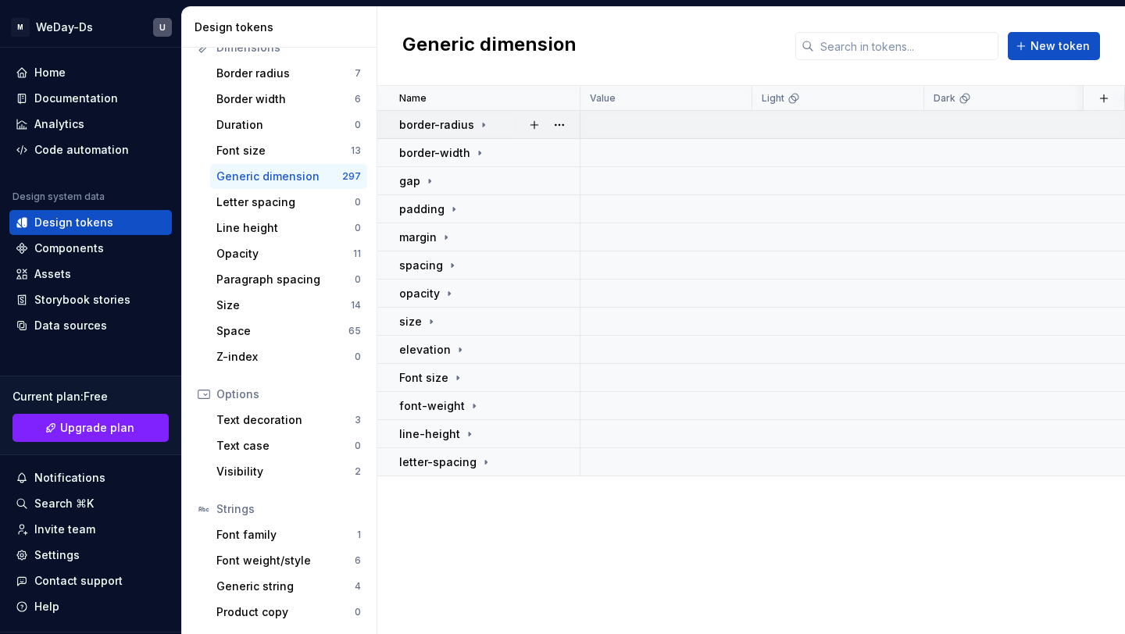
click at [486, 120] on icon at bounding box center [483, 125] width 13 height 13
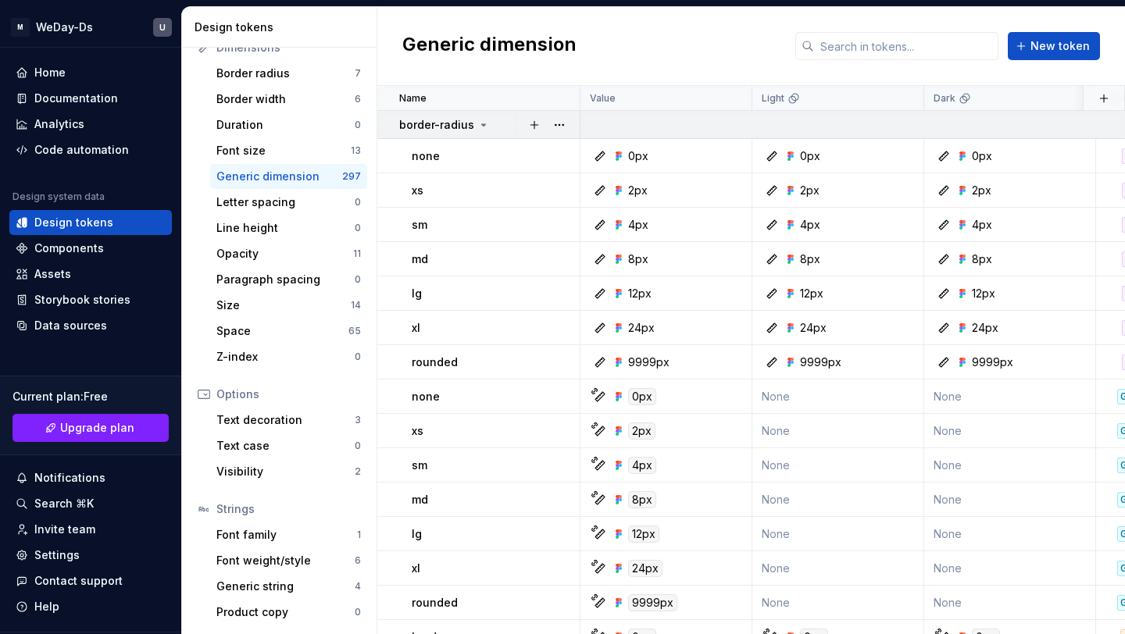
click at [485, 120] on icon at bounding box center [483, 125] width 13 height 13
